Goal: Find specific page/section: Find specific page/section

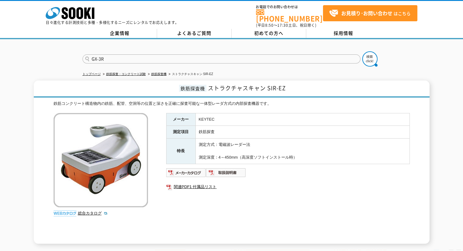
type input "GX-3R"
click at [362, 51] on button at bounding box center [369, 58] width 15 height 15
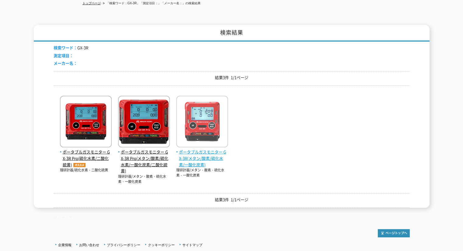
click at [195, 152] on span "ポータブルガスモニター GX-3R(メタン/酸素/硫化水素/一酸化炭素)" at bounding box center [202, 158] width 52 height 19
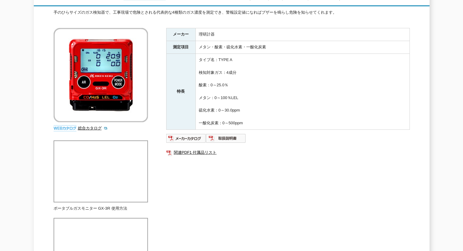
scroll to position [30, 0]
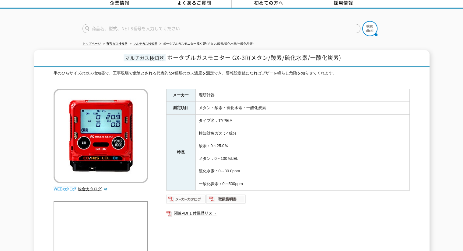
click at [187, 194] on img at bounding box center [186, 199] width 40 height 10
